Goal: Transaction & Acquisition: Subscribe to service/newsletter

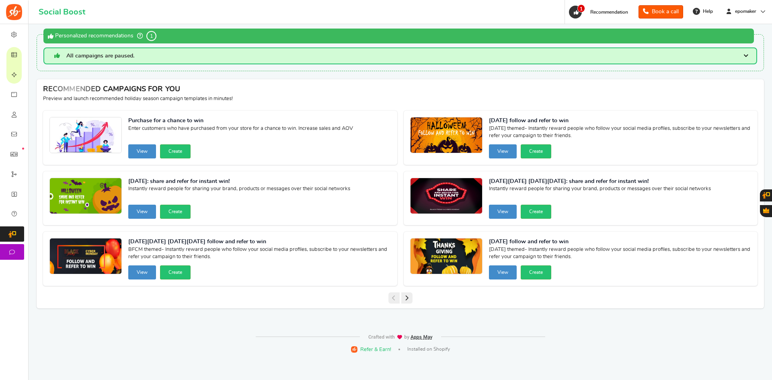
click at [604, 7] on link "1 Recommendation" at bounding box center [600, 12] width 64 height 13
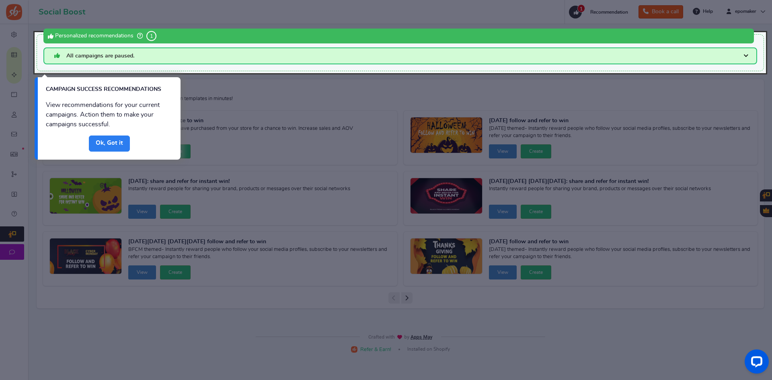
click at [107, 142] on link "Done" at bounding box center [109, 143] width 41 height 16
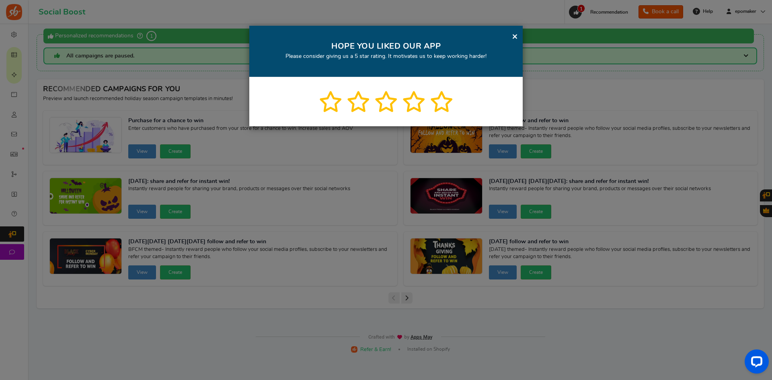
click at [447, 103] on icon at bounding box center [442, 101] width 24 height 21
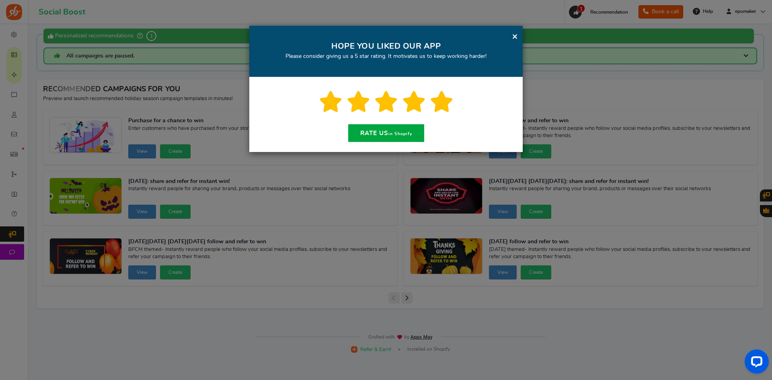
click at [512, 38] on link "×" at bounding box center [515, 36] width 6 height 10
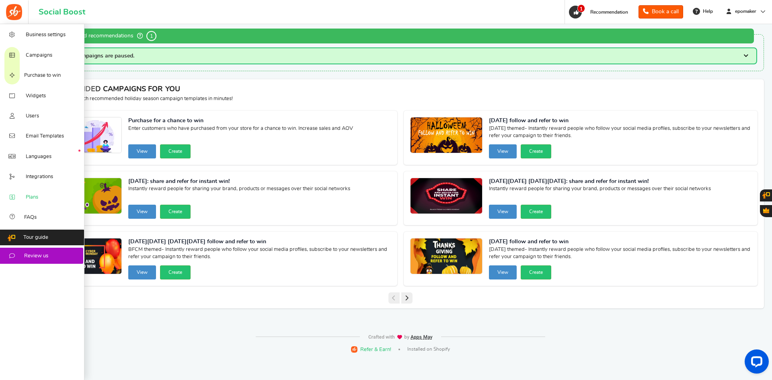
click at [31, 190] on link "Plans" at bounding box center [42, 196] width 84 height 20
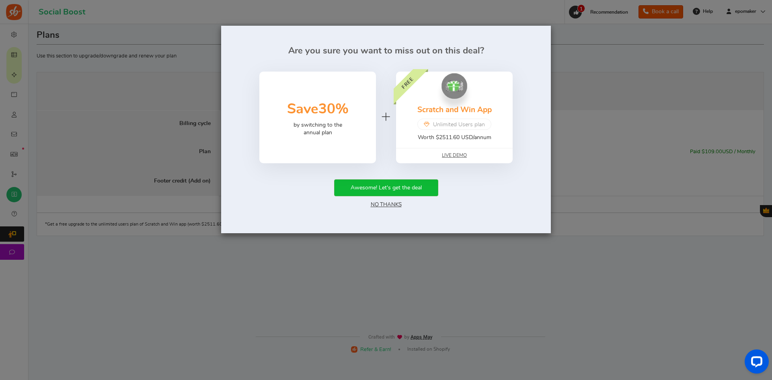
click at [394, 207] on link "No Thanks" at bounding box center [385, 205] width 31 height 6
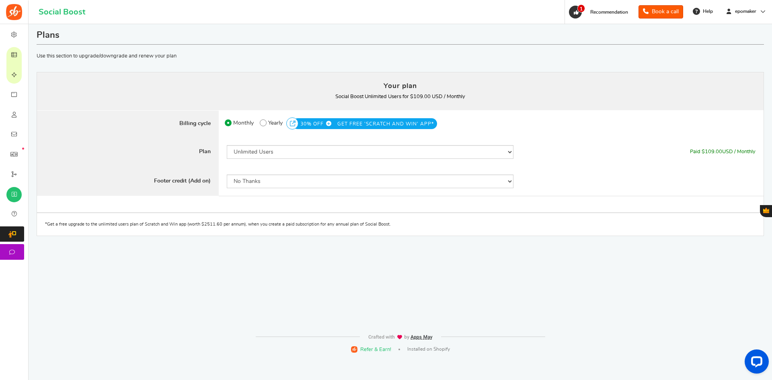
click at [364, 94] on b "Social Boost Unlimited Users for $109.00 USD / Monthly You currently have: Acti…" at bounding box center [400, 96] width 130 height 5
drag, startPoint x: 331, startPoint y: 96, endPoint x: 490, endPoint y: 101, distance: 159.2
click at [481, 101] on p "Social Boost Unlimited Users for $109.00 USD / Monthly You currently have: Acti…" at bounding box center [400, 96] width 710 height 11
click at [494, 100] on p "Social Boost Unlimited Users for $109.00 USD / Monthly You currently have: Acti…" at bounding box center [400, 96] width 710 height 11
click at [305, 285] on div "Plans Your plan - Social Boost Unlimited Users : $109.00 USD / Monthly Coupon […" at bounding box center [400, 176] width 731 height 305
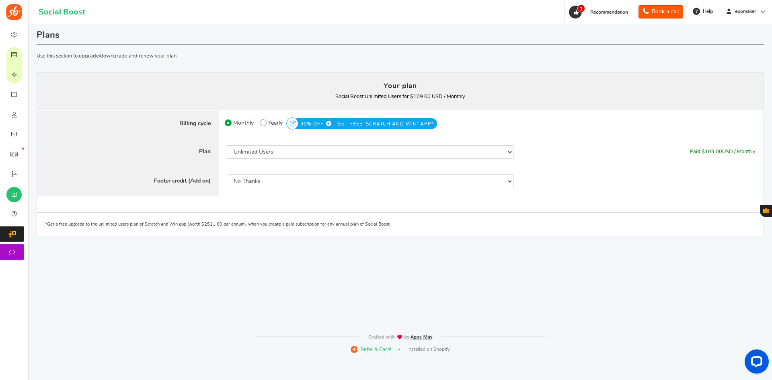
drag, startPoint x: 305, startPoint y: 285, endPoint x: 249, endPoint y: 278, distance: 56.3
click at [249, 278] on div "Plans Your plan - Social Boost Unlimited Users : $109.00 USD / Monthly Coupon […" at bounding box center [400, 176] width 731 height 305
click at [381, 288] on div "Plans Your plan - Social Boost Unlimited Users : $109.00 USD / Monthly Coupon […" at bounding box center [400, 176] width 731 height 305
